Goal: Task Accomplishment & Management: Use online tool/utility

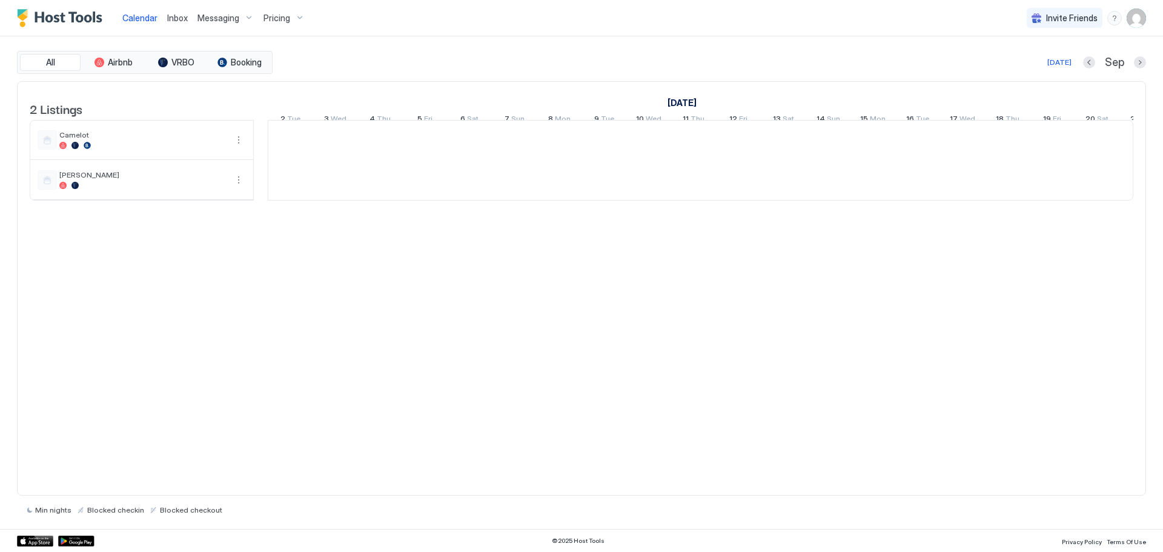
scroll to position [0, 673]
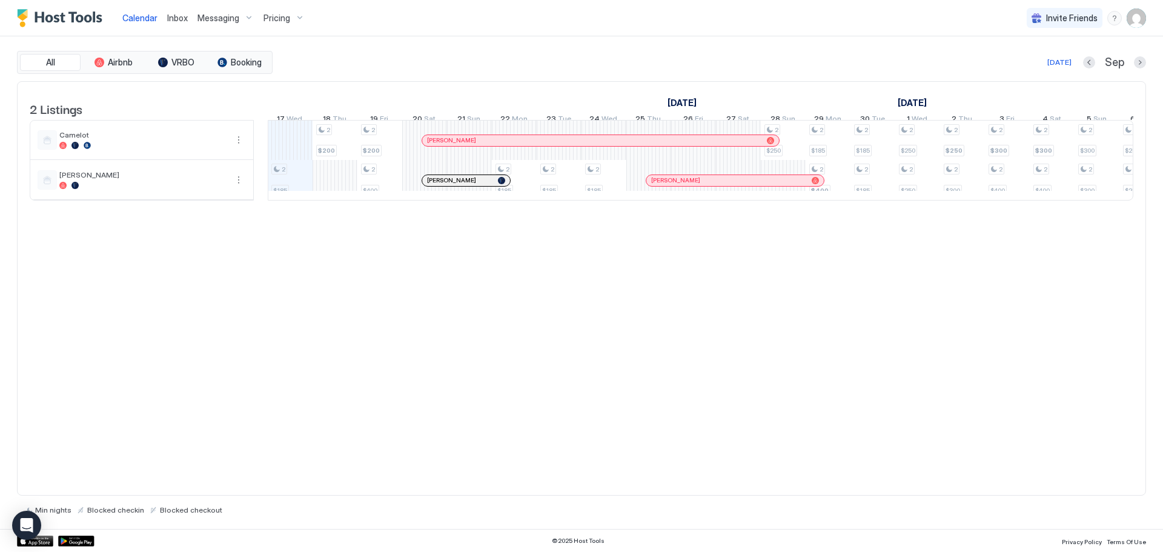
click at [1133, 21] on img "User profile" at bounding box center [1136, 17] width 19 height 19
click at [1022, 68] on span "Settings" at bounding box center [1027, 67] width 33 height 11
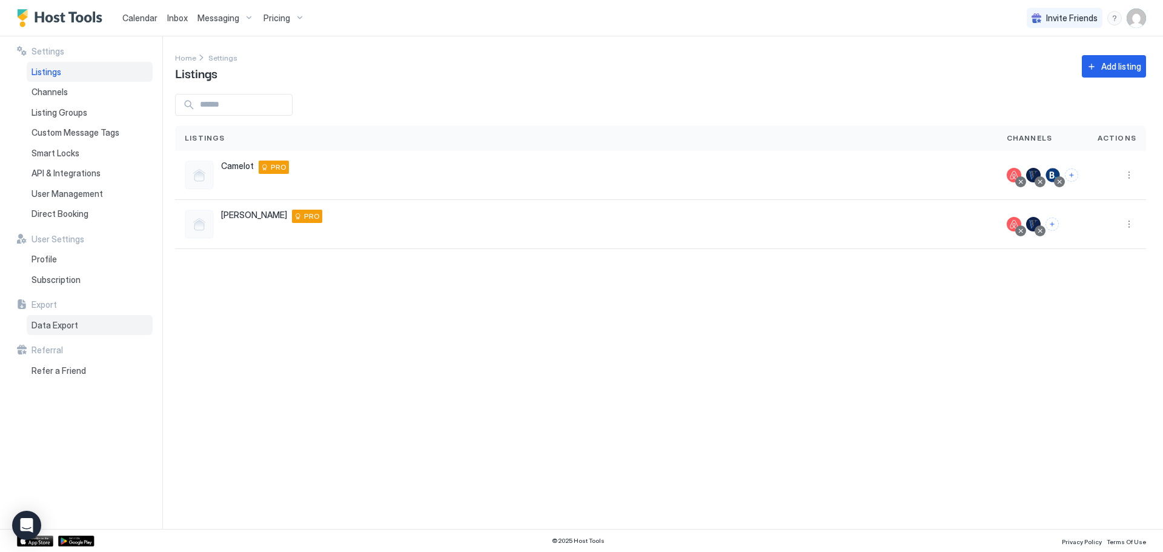
click at [42, 327] on span "Data Export" at bounding box center [55, 325] width 47 height 11
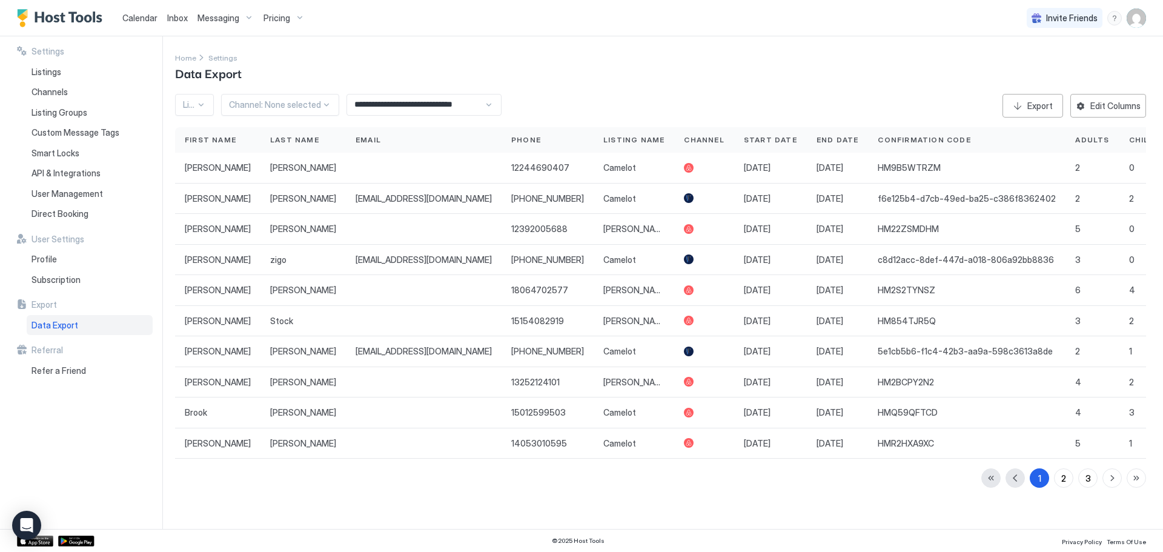
click at [287, 107] on div at bounding box center [275, 104] width 92 height 11
click at [293, 58] on div "Home Settings Data Export" at bounding box center [660, 66] width 971 height 31
click at [184, 100] on input "text" at bounding box center [184, 104] width 2 height 11
click at [209, 175] on span "[PERSON_NAME] Only" at bounding box center [223, 172] width 78 height 9
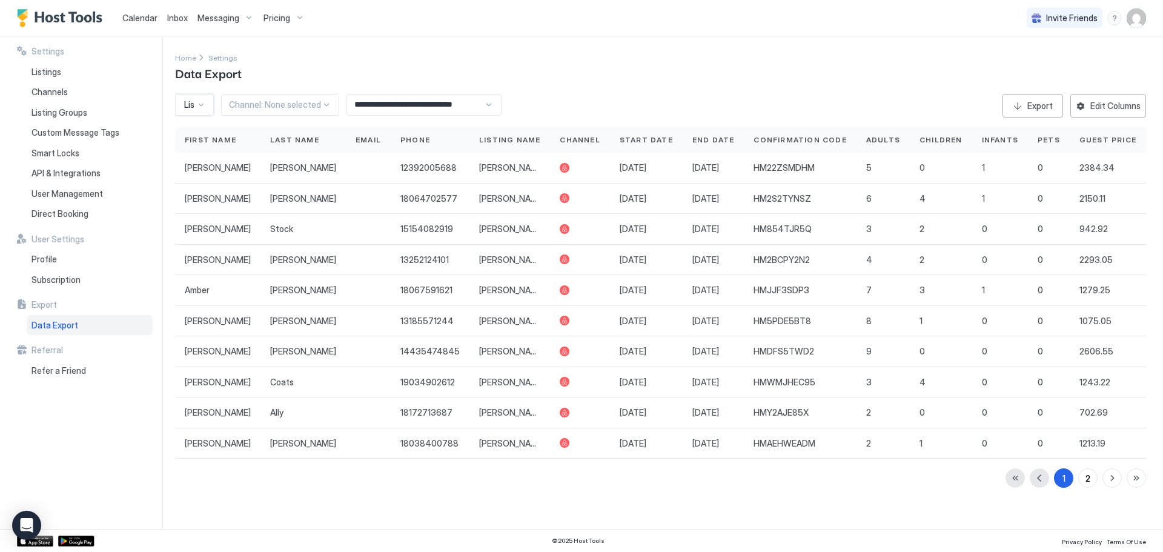
click at [413, 106] on input "**********" at bounding box center [415, 105] width 137 height 21
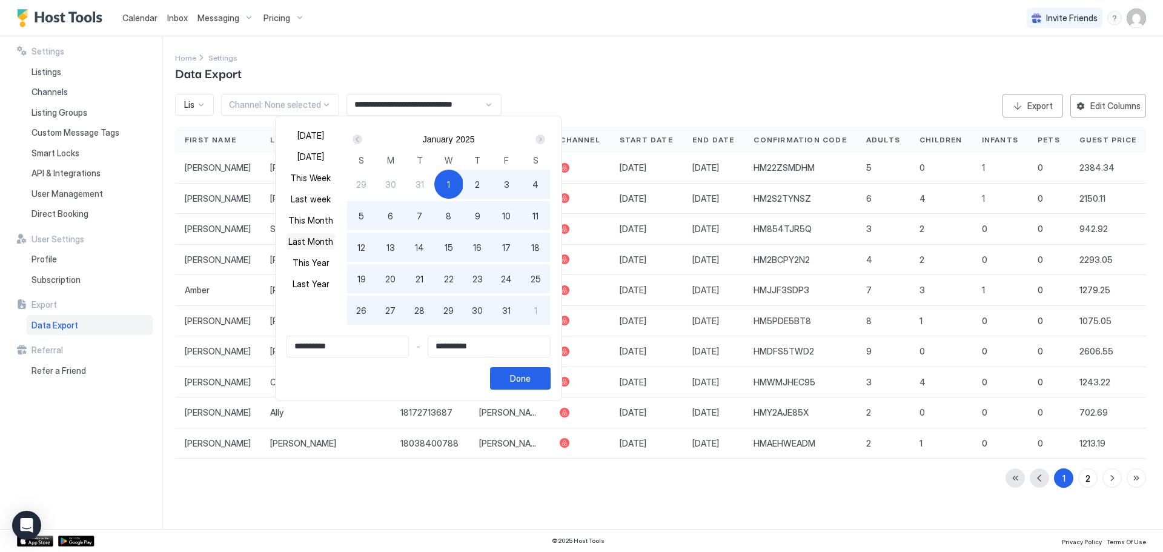
click at [315, 243] on button "Last Month" at bounding box center [311, 241] width 48 height 16
type input "**********"
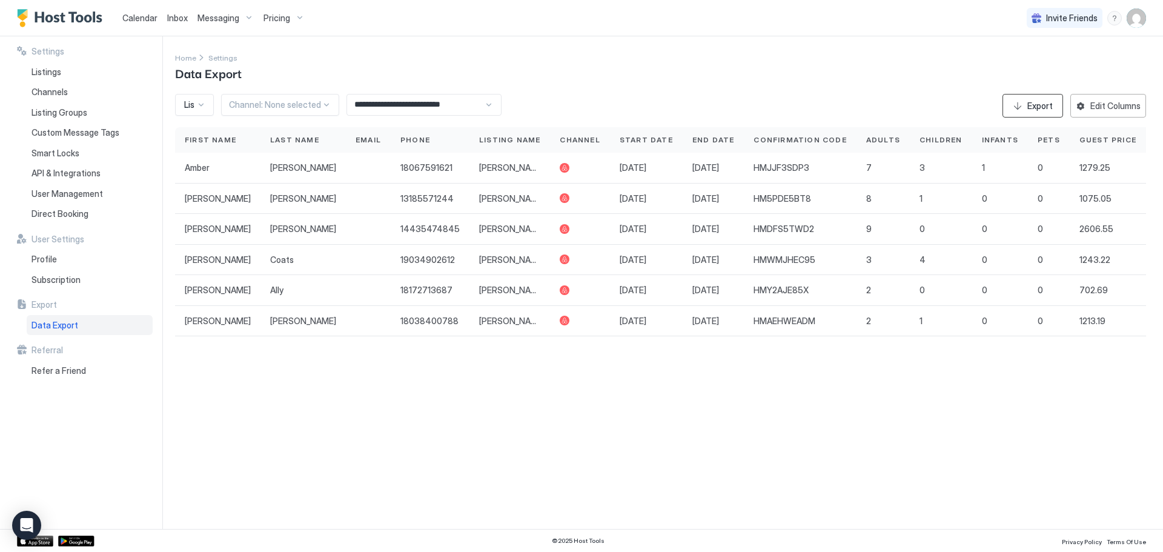
click at [1023, 99] on button "Export" at bounding box center [1033, 106] width 61 height 24
click at [1031, 102] on div "Export" at bounding box center [1040, 105] width 25 height 13
